Goal: Information Seeking & Learning: Learn about a topic

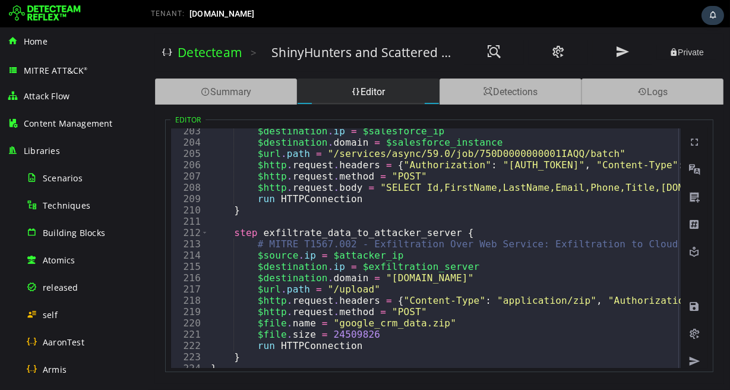
scroll to position [2283, 0]
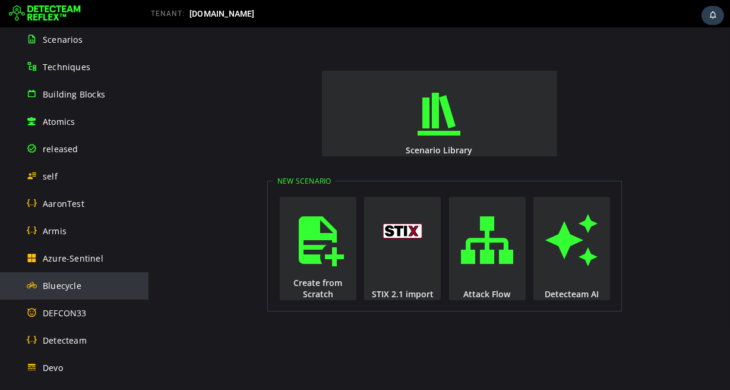
scroll to position [130, 0]
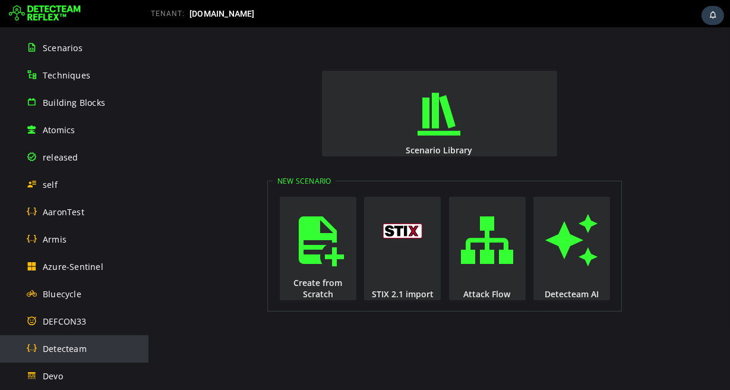
click at [72, 345] on span "Detecteam" at bounding box center [65, 348] width 44 height 11
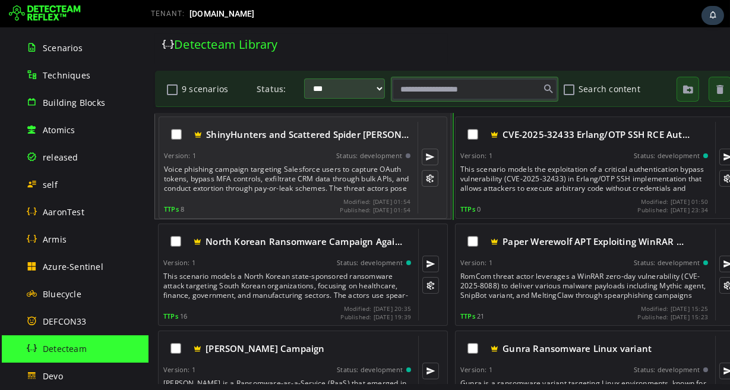
click at [266, 177] on div "Voice phishing campaign targeting Salesforce users to capture OAuth tokens, byp…" at bounding box center [287, 179] width 249 height 29
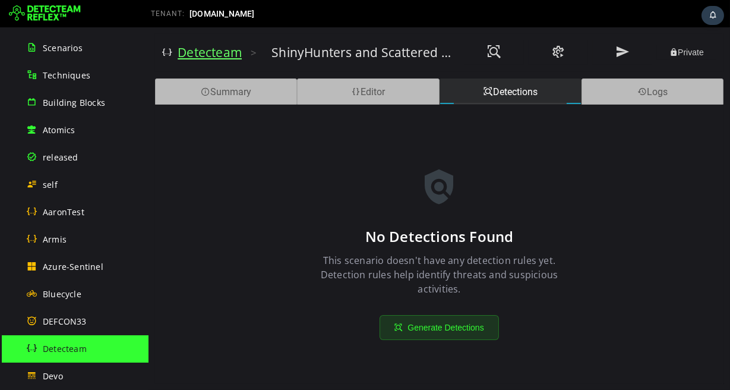
click at [204, 58] on link "Detecteam" at bounding box center [209, 52] width 64 height 17
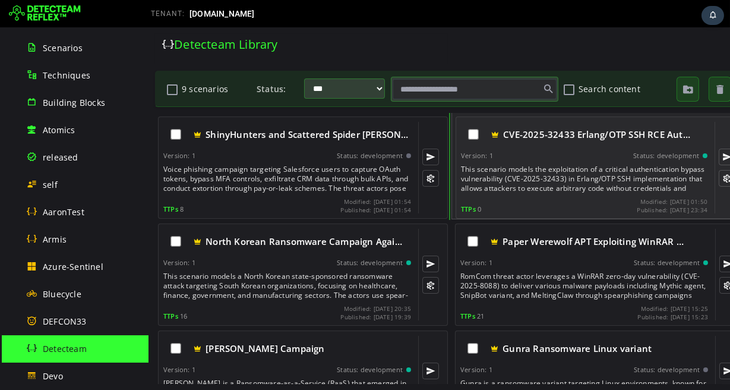
click at [576, 171] on div "This scenario models the exploitation of a critical authentication bypass vulne…" at bounding box center [585, 179] width 249 height 29
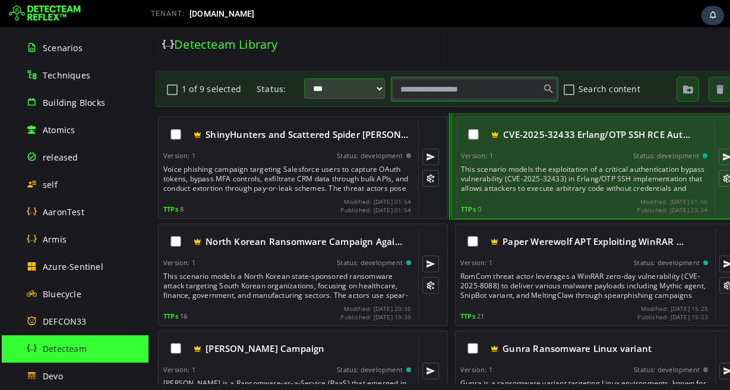
click at [548, 178] on div "This scenario models the exploitation of a critical authentication bypass vulne…" at bounding box center [585, 179] width 249 height 29
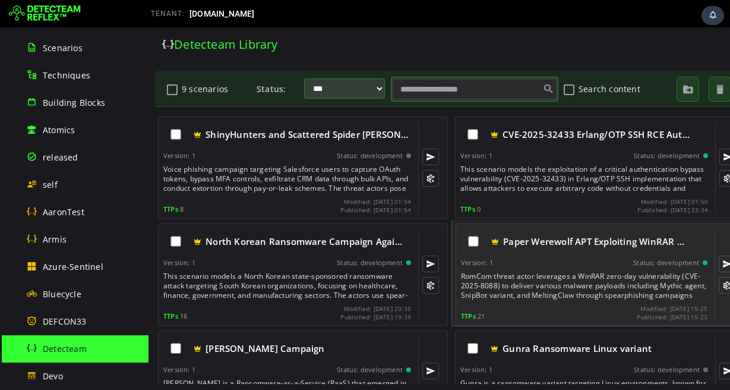
scroll to position [18, 0]
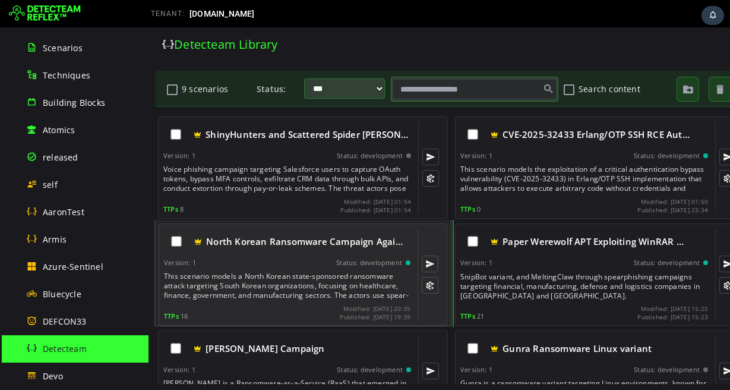
click at [307, 269] on div "North Korean Ransomware Campaign Agai… Version: 1 Status: development This scen…" at bounding box center [286, 275] width 247 height 92
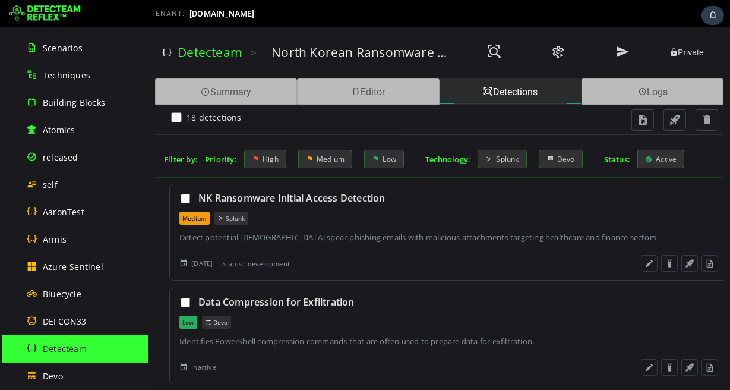
scroll to position [484, 0]
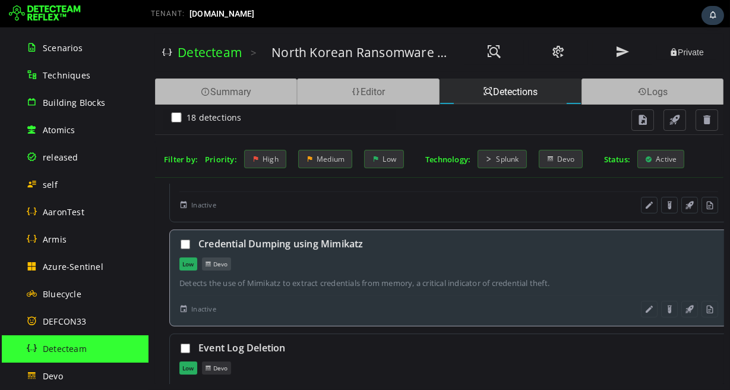
click at [404, 285] on div "Detects the use of Mimikatz to extract credentials from memory, a critical indi…" at bounding box center [448, 282] width 539 height 11
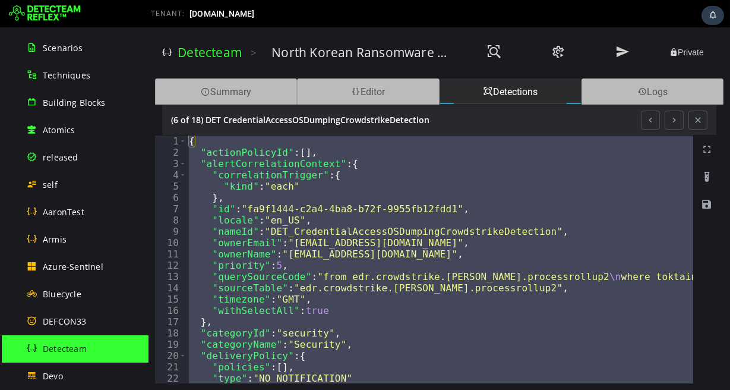
click at [233, 234] on div "{ "actionPolicyId" : [ ] , "alertCorrelationContext" : { "correlationTrigger" :…" at bounding box center [439, 259] width 507 height 248
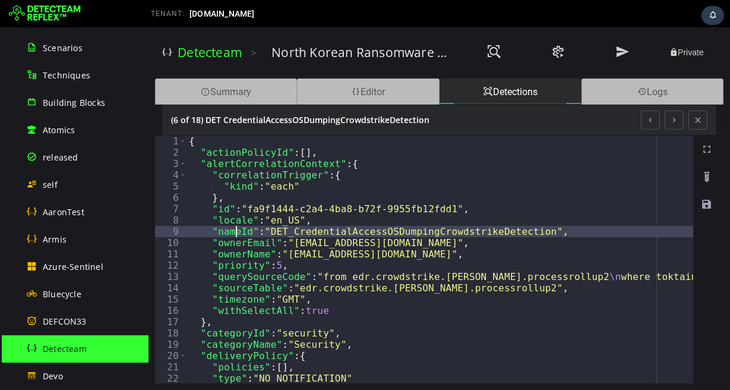
type textarea "**********"
click at [499, 87] on div "Detections" at bounding box center [510, 91] width 142 height 26
click at [699, 118] on button at bounding box center [697, 120] width 19 height 19
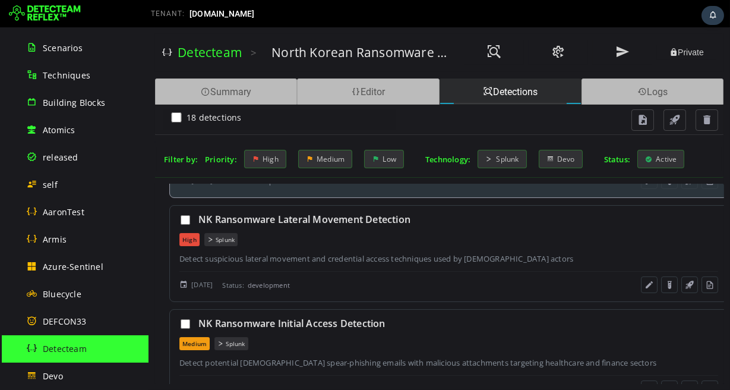
scroll to position [205, 0]
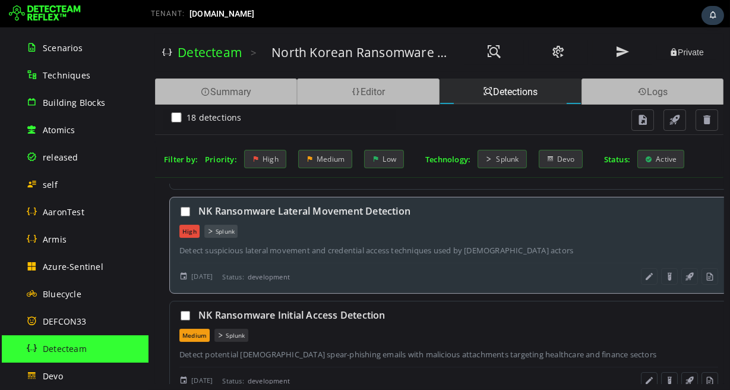
click at [320, 251] on div "Detect suspicious lateral movement and credential access techniques used by [DE…" at bounding box center [448, 250] width 539 height 11
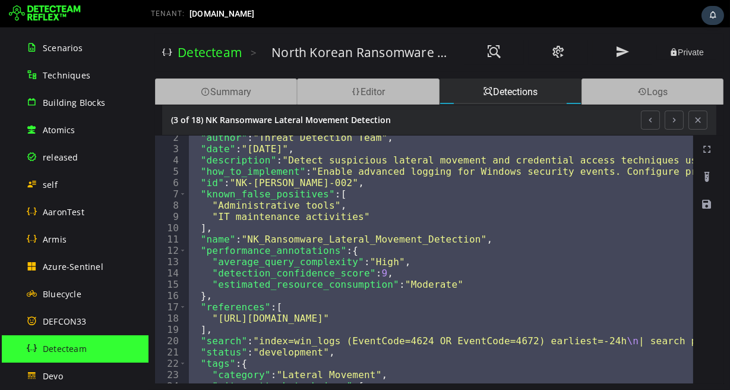
scroll to position [14, 0]
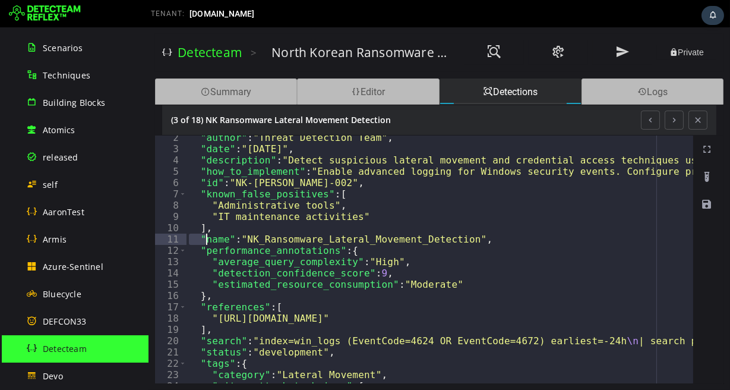
type textarea "**********"
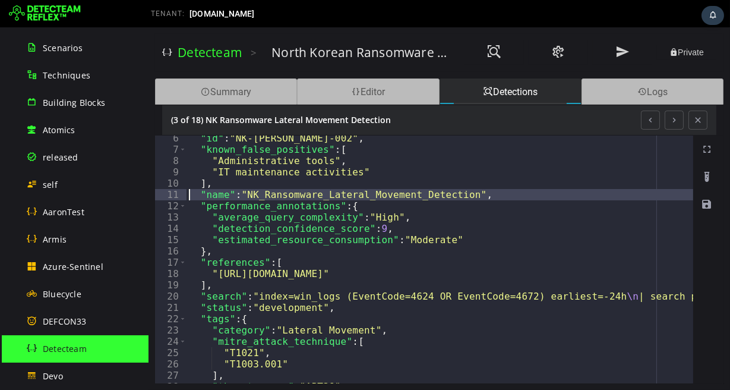
scroll to position [113, 0]
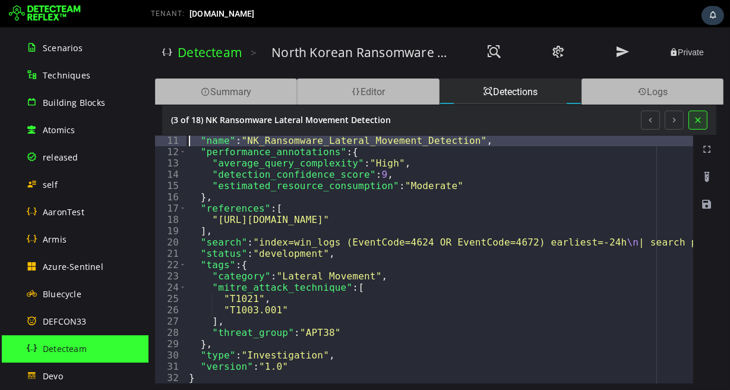
click at [698, 123] on button at bounding box center [697, 120] width 19 height 19
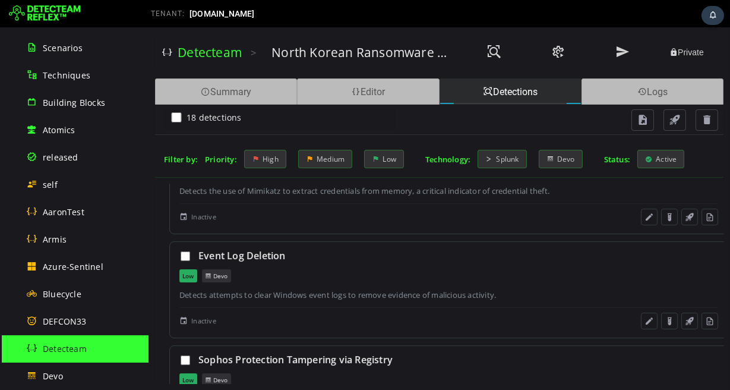
scroll to position [727, 0]
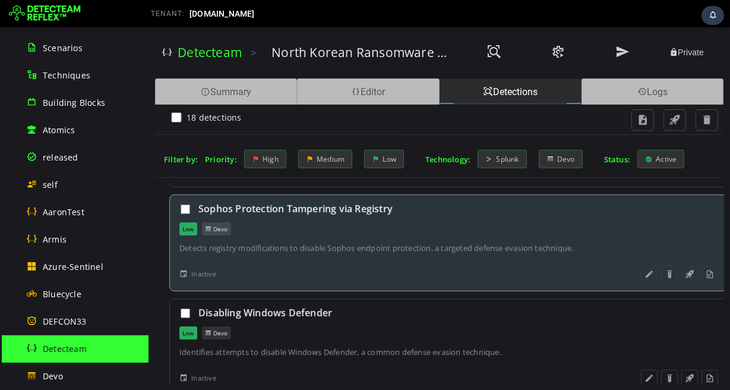
click at [299, 222] on div "Low [GEOGRAPHIC_DATA]" at bounding box center [448, 228] width 539 height 13
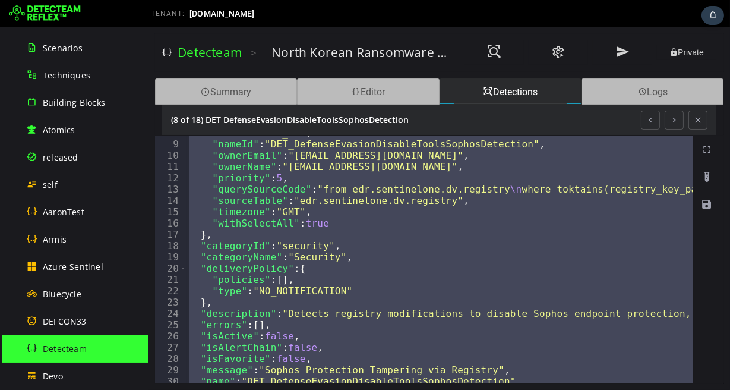
scroll to position [0, 0]
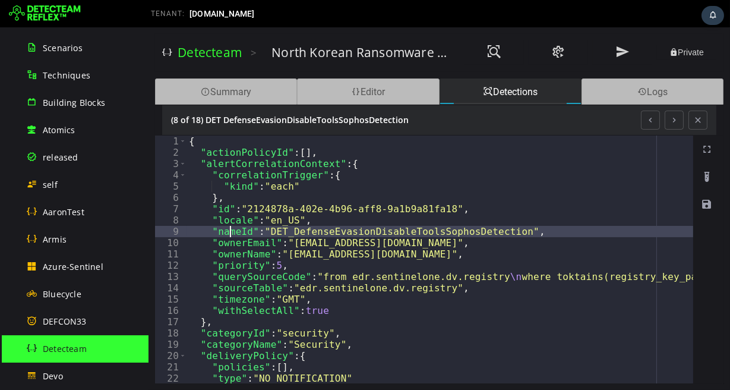
type textarea "**********"
click at [673, 121] on button at bounding box center [673, 120] width 19 height 19
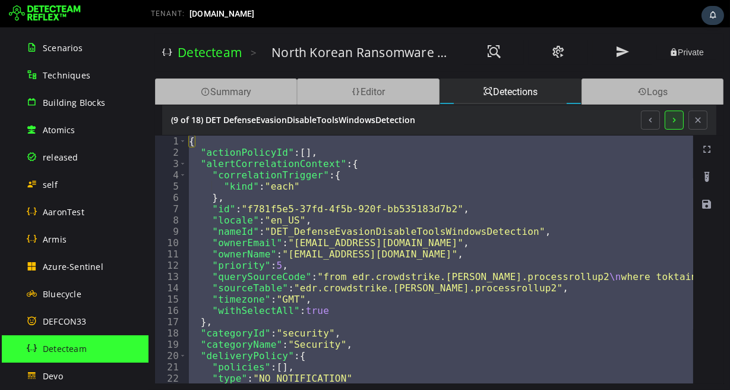
click at [673, 121] on button at bounding box center [673, 120] width 19 height 19
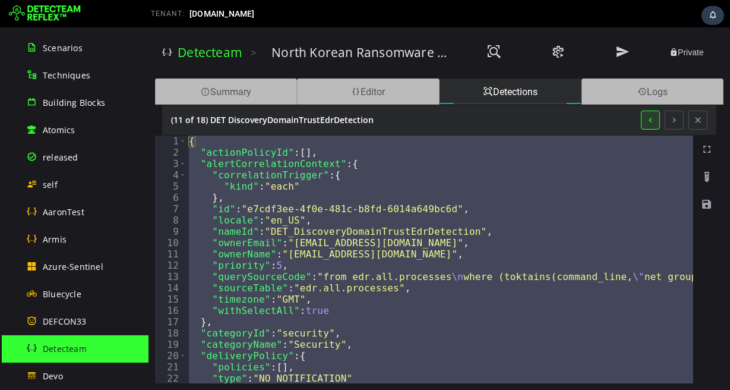
click at [650, 120] on button at bounding box center [650, 120] width 19 height 19
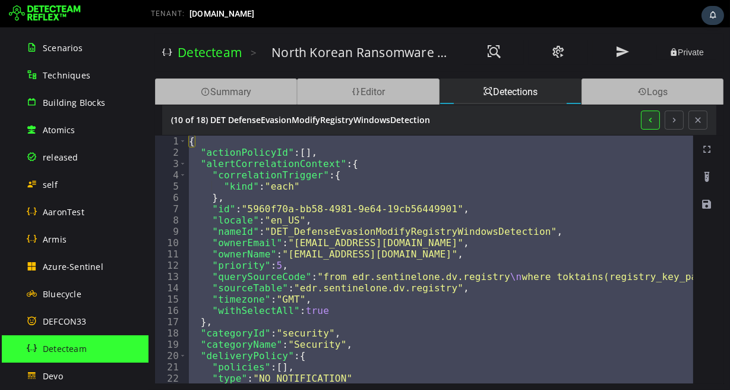
click at [650, 120] on button at bounding box center [650, 120] width 19 height 19
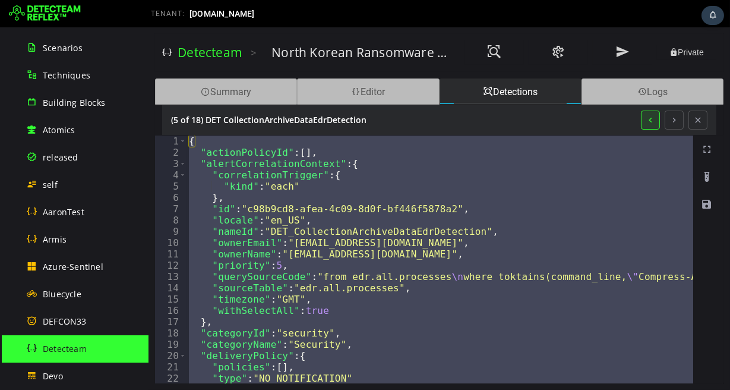
click at [650, 120] on button at bounding box center [650, 120] width 19 height 19
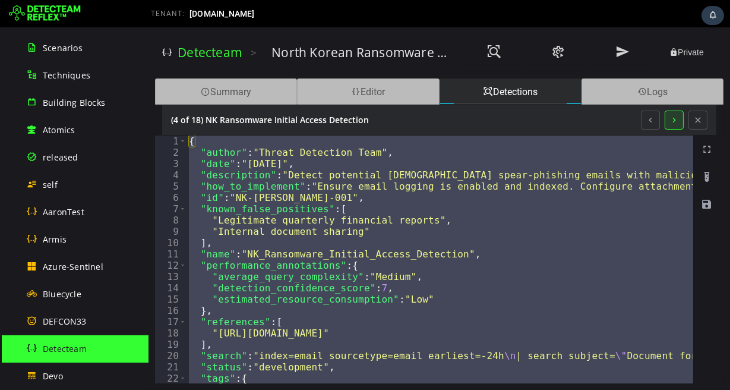
click at [674, 119] on button at bounding box center [673, 120] width 19 height 19
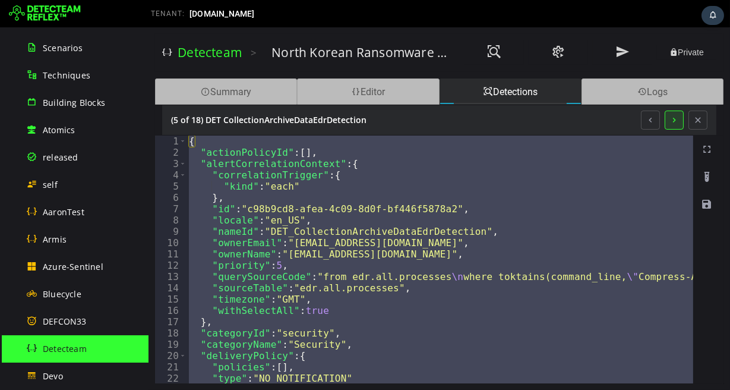
click at [674, 119] on button at bounding box center [673, 120] width 19 height 19
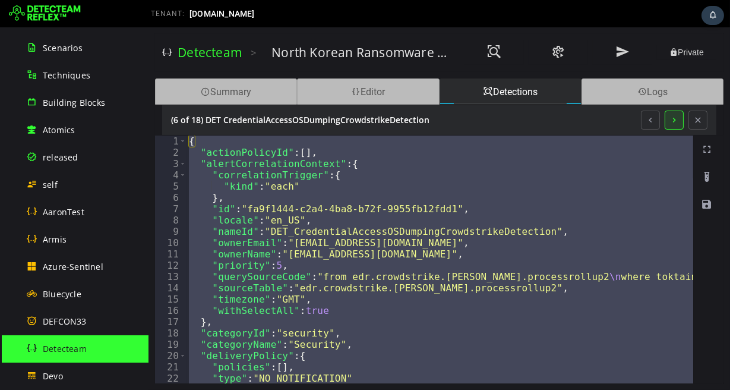
click at [674, 119] on button at bounding box center [673, 120] width 19 height 19
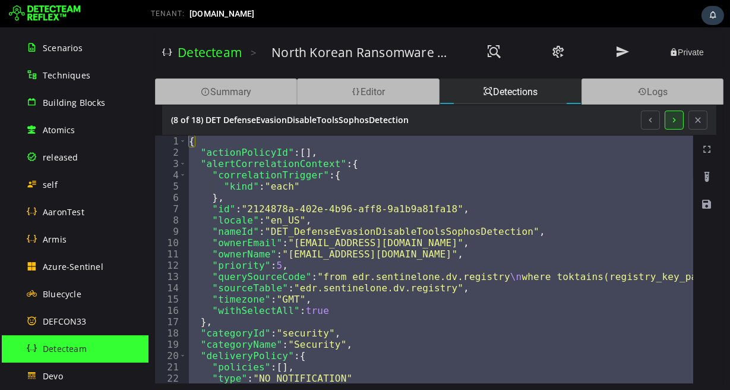
click at [674, 119] on button at bounding box center [673, 120] width 19 height 19
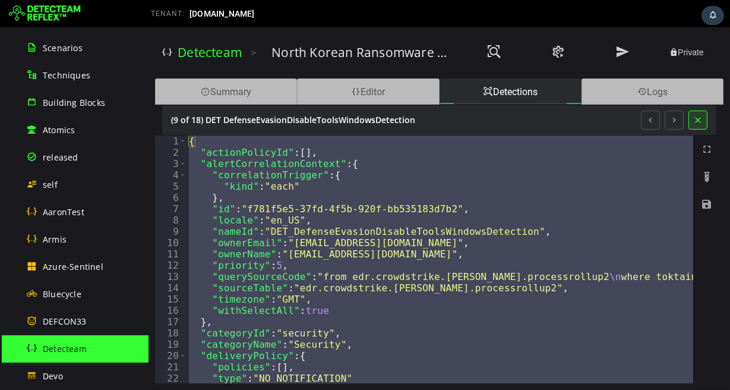
click at [701, 120] on button at bounding box center [697, 120] width 19 height 19
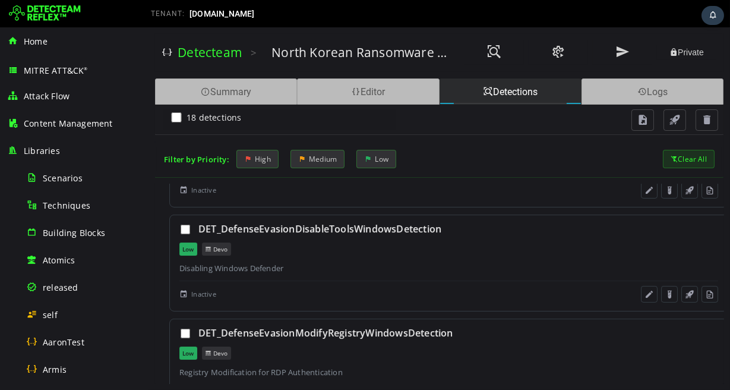
scroll to position [824, 0]
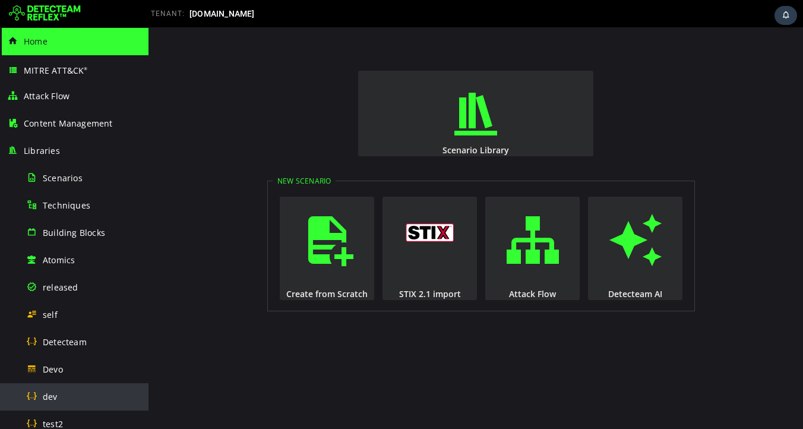
scroll to position [310, 0]
